Goal: Task Accomplishment & Management: Manage account settings

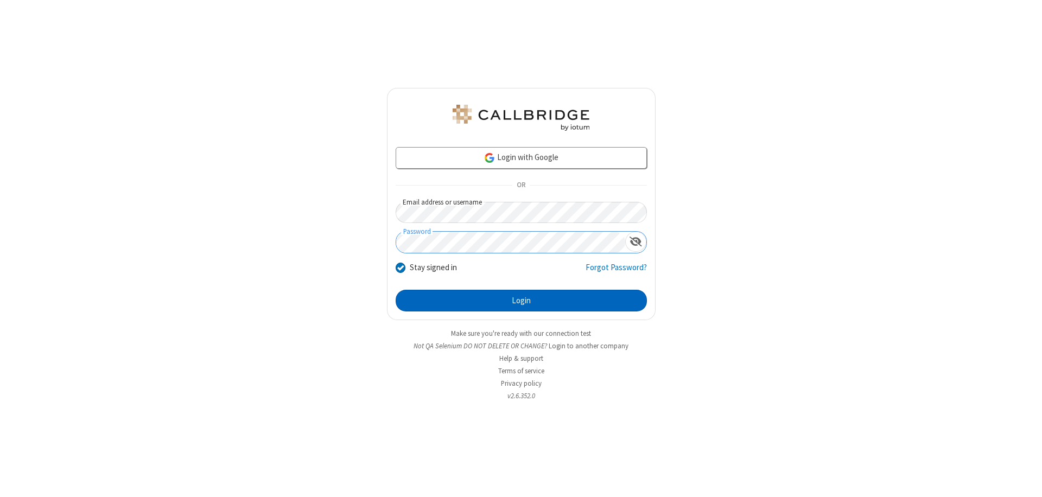
click at [521, 301] on button "Login" at bounding box center [521, 301] width 251 height 22
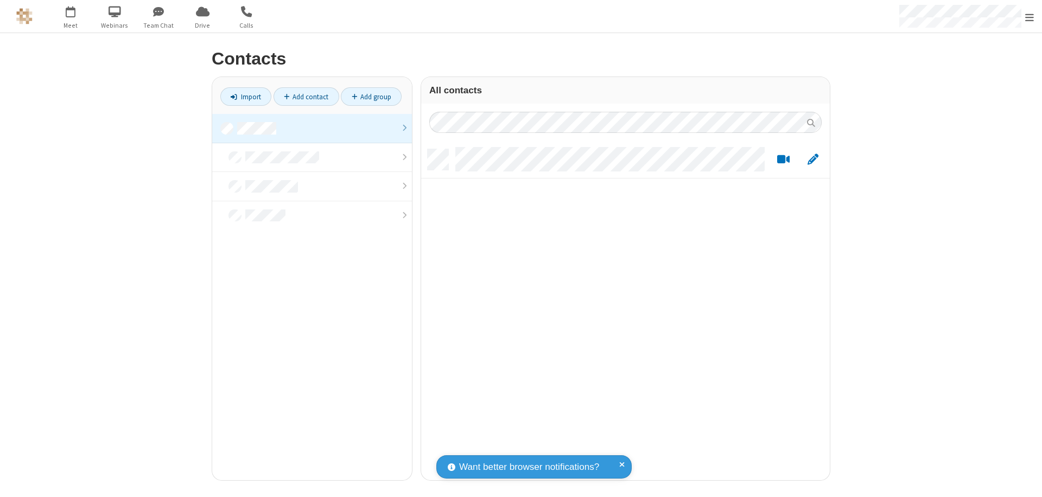
scroll to position [331, 401]
click at [312, 128] on link at bounding box center [312, 128] width 200 height 29
click at [306, 97] on link "Add contact" at bounding box center [307, 96] width 66 height 18
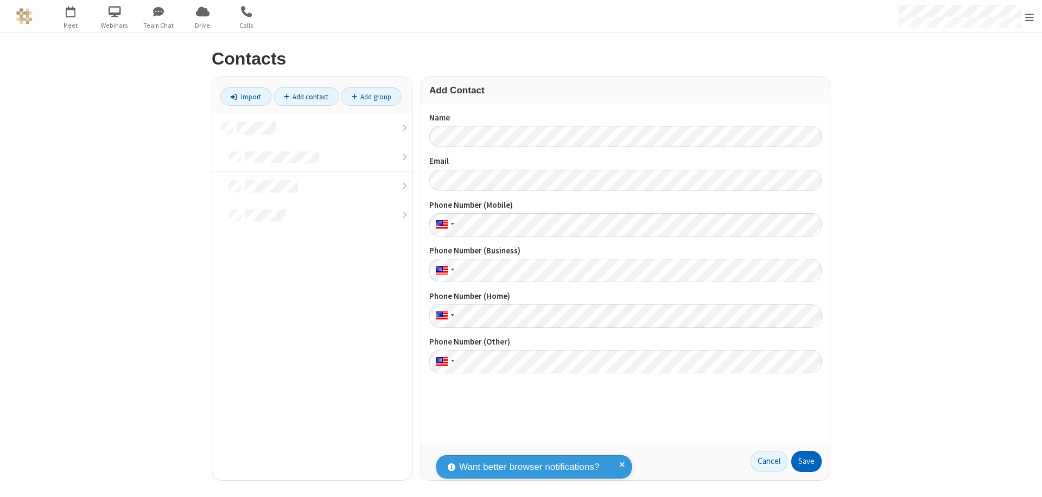
click at [807, 461] on button "Save" at bounding box center [806, 462] width 30 height 22
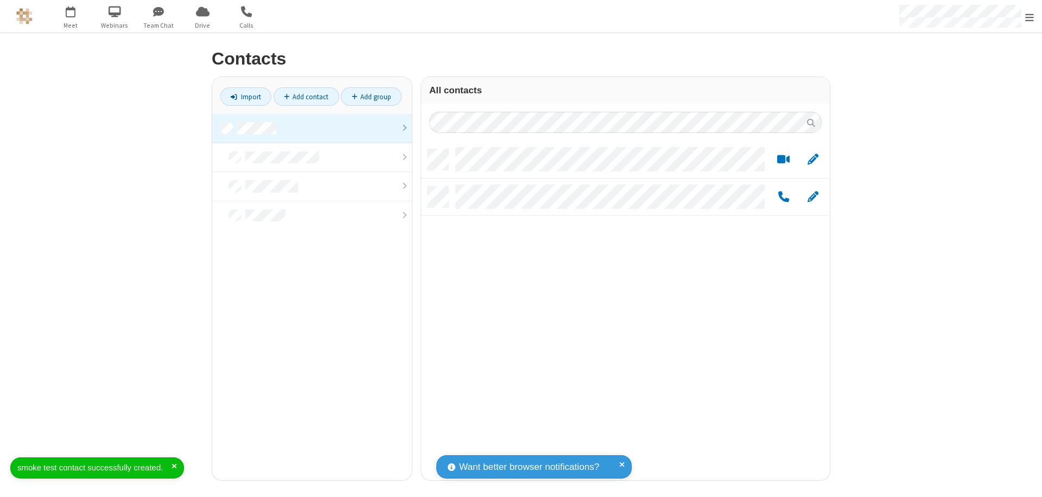
scroll to position [331, 401]
